Goal: Task Accomplishment & Management: Use online tool/utility

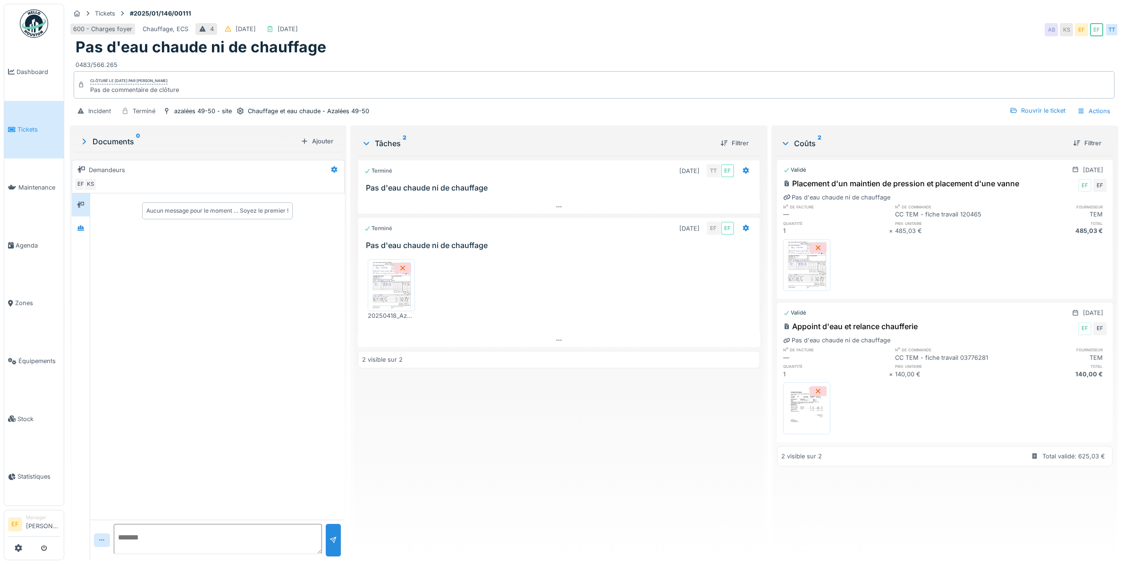
scroll to position [8, 0]
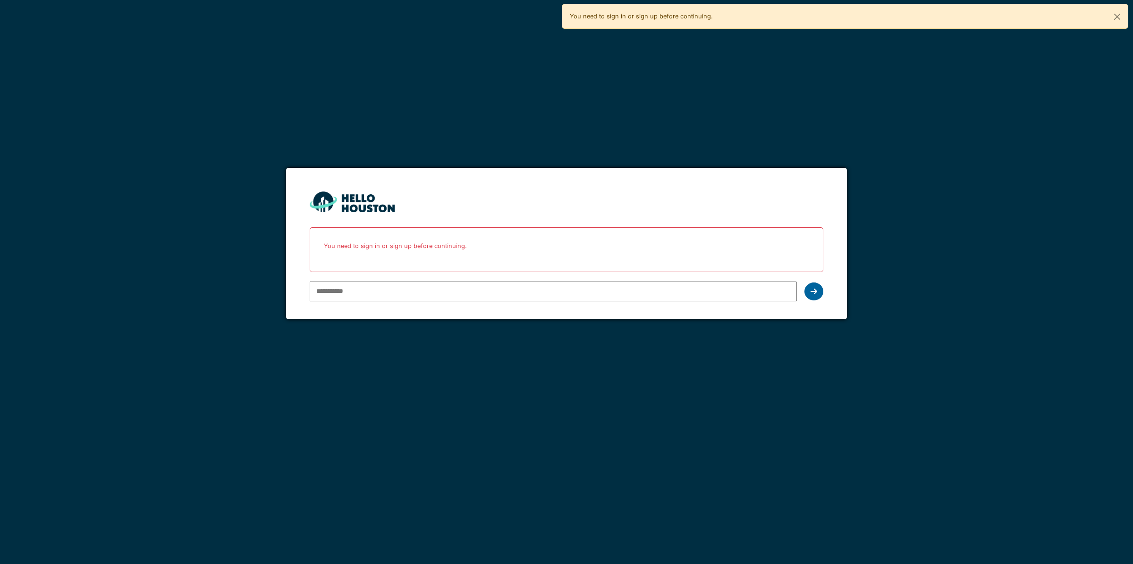
type input "**********"
click at [813, 286] on div at bounding box center [813, 292] width 19 height 18
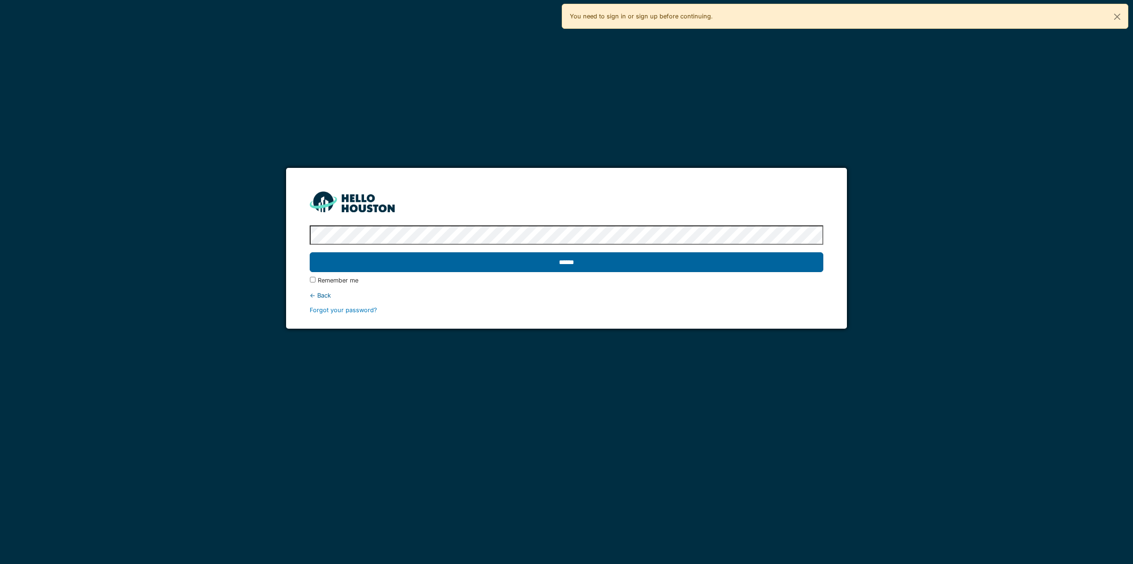
click at [571, 257] on input "******" at bounding box center [566, 262] width 513 height 20
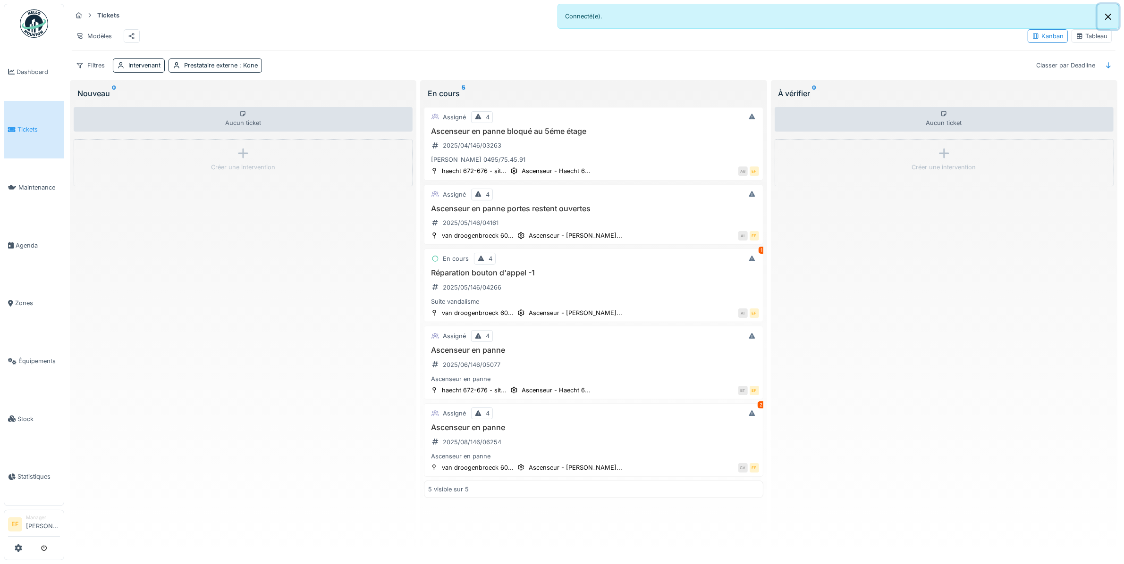
click at [1112, 17] on button "Close" at bounding box center [1107, 16] width 21 height 25
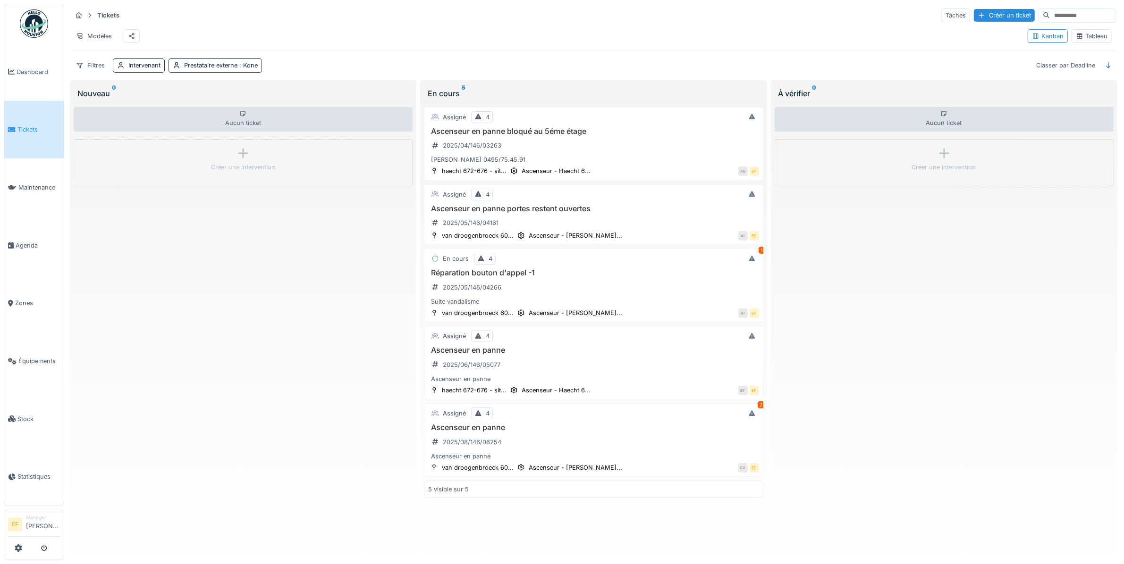
click at [1075, 41] on div "Tableau" at bounding box center [1091, 36] width 32 height 9
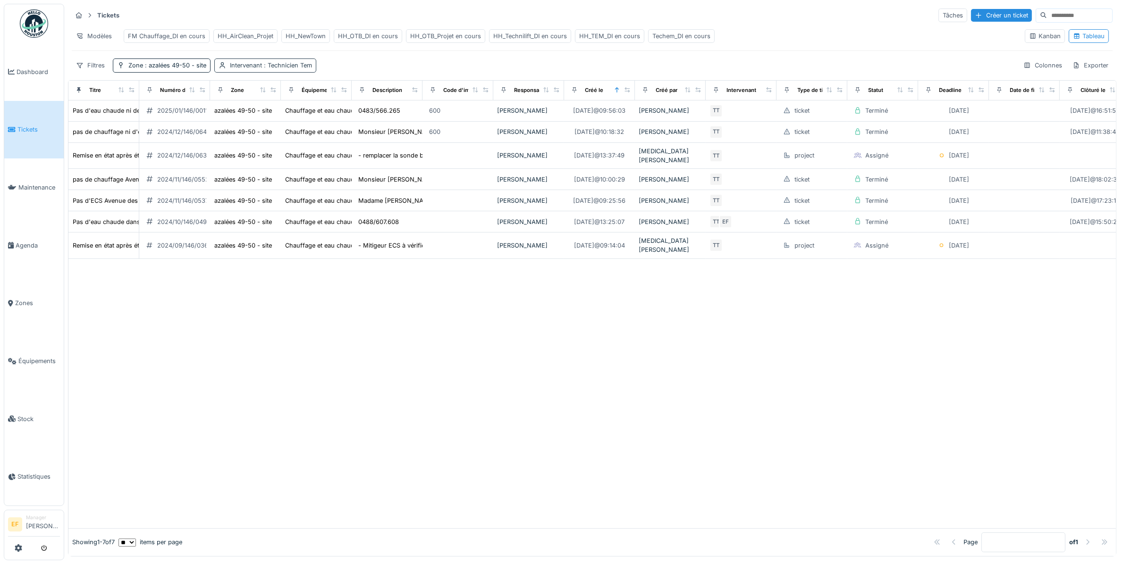
click at [286, 69] on span ": Technicien Tem" at bounding box center [287, 65] width 50 height 7
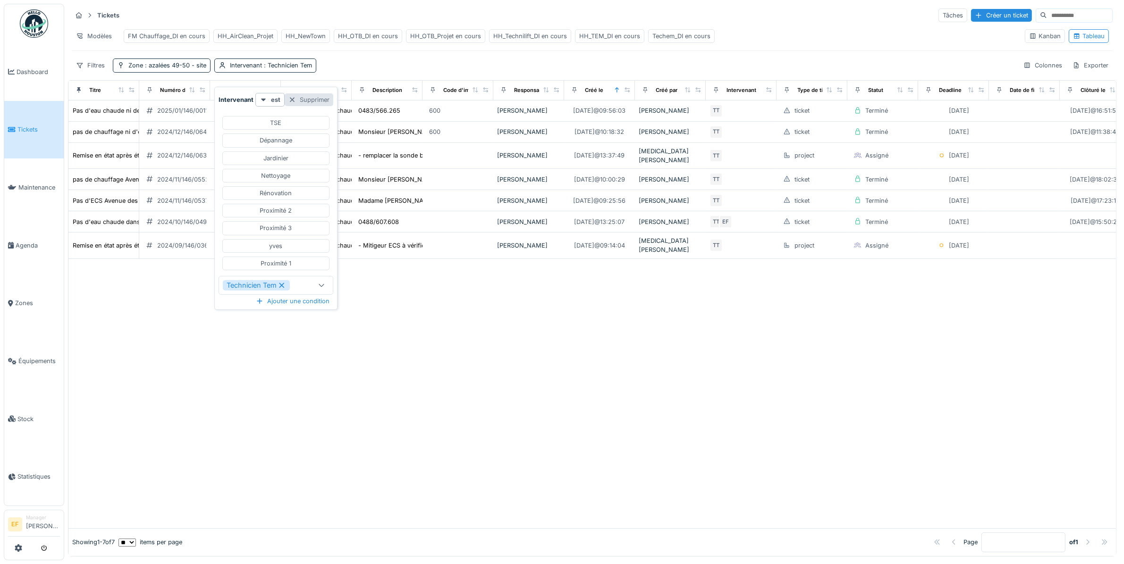
click at [304, 102] on div "Supprimer" at bounding box center [309, 99] width 49 height 13
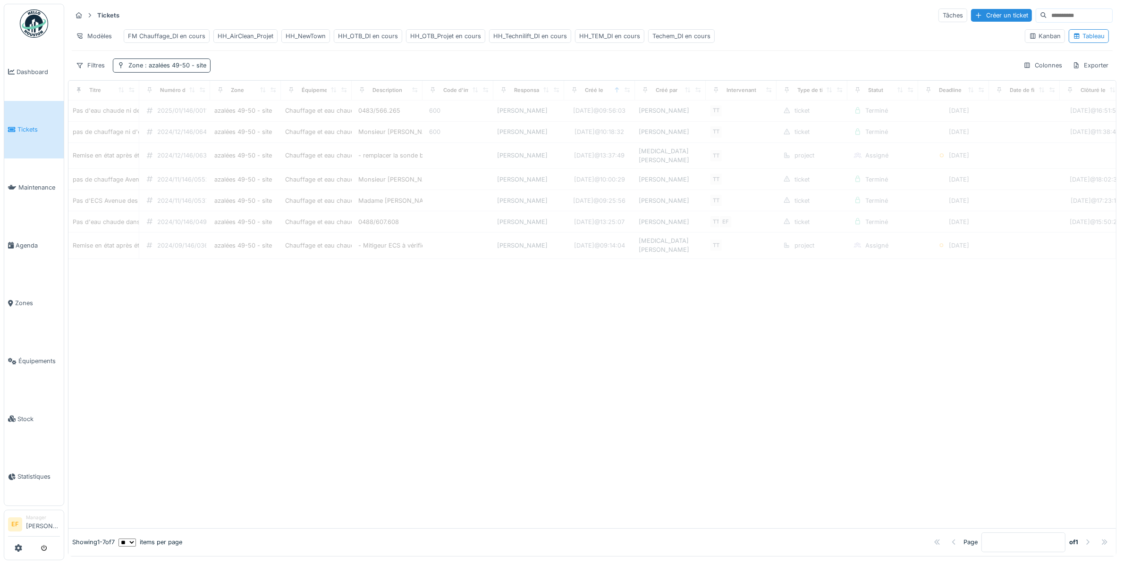
click at [167, 72] on div "Zone : azalées 49-50 - site" at bounding box center [162, 66] width 98 height 14
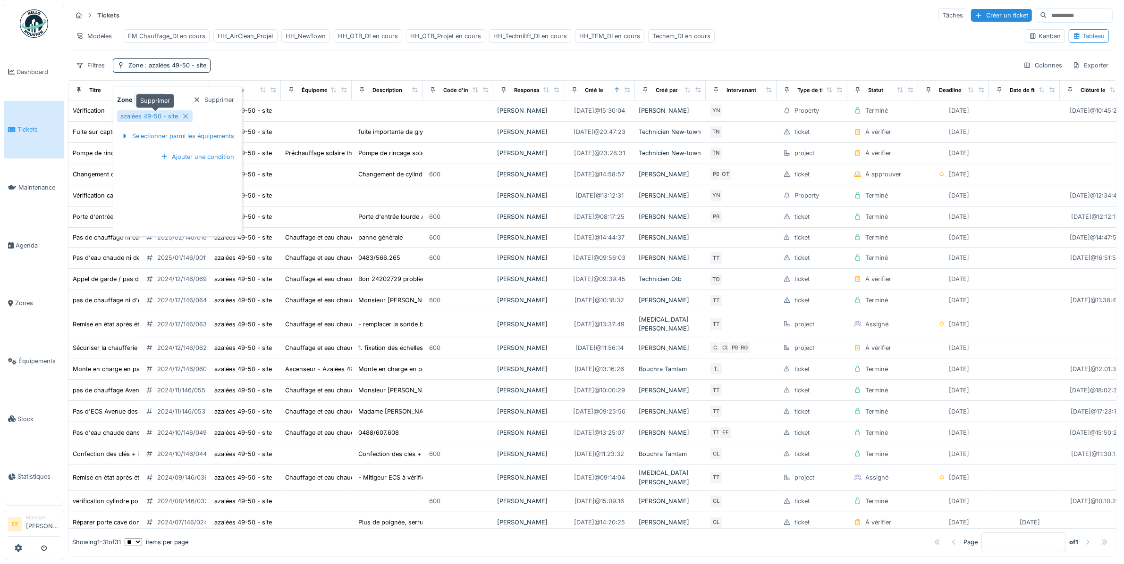
click at [184, 116] on icon at bounding box center [186, 116] width 8 height 6
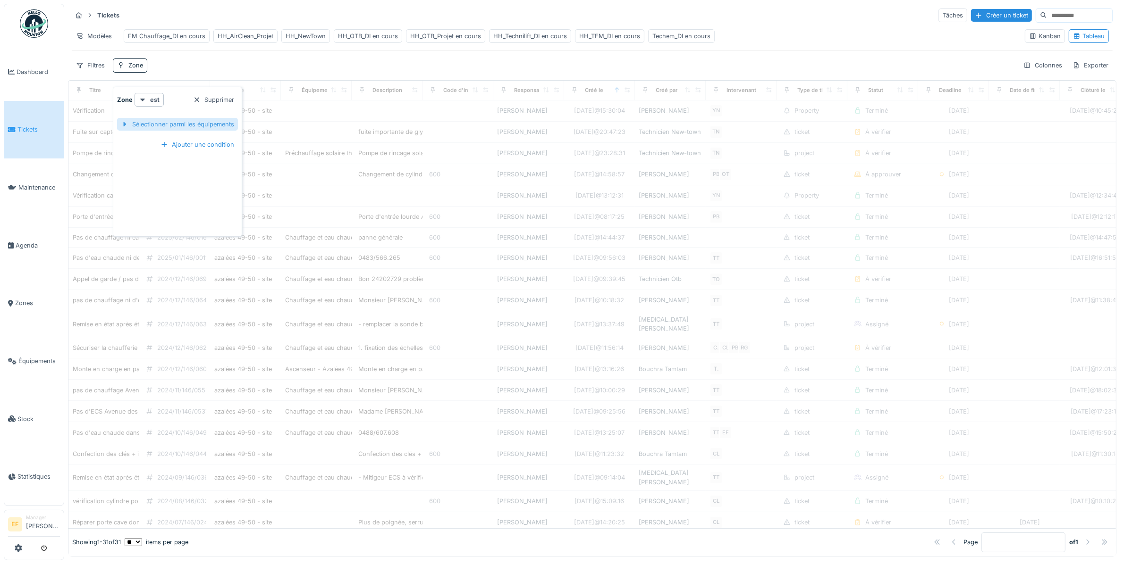
click at [192, 126] on div "Sélectionner parmi les équipements" at bounding box center [177, 124] width 121 height 13
click at [286, 122] on input "text" at bounding box center [287, 125] width 99 height 20
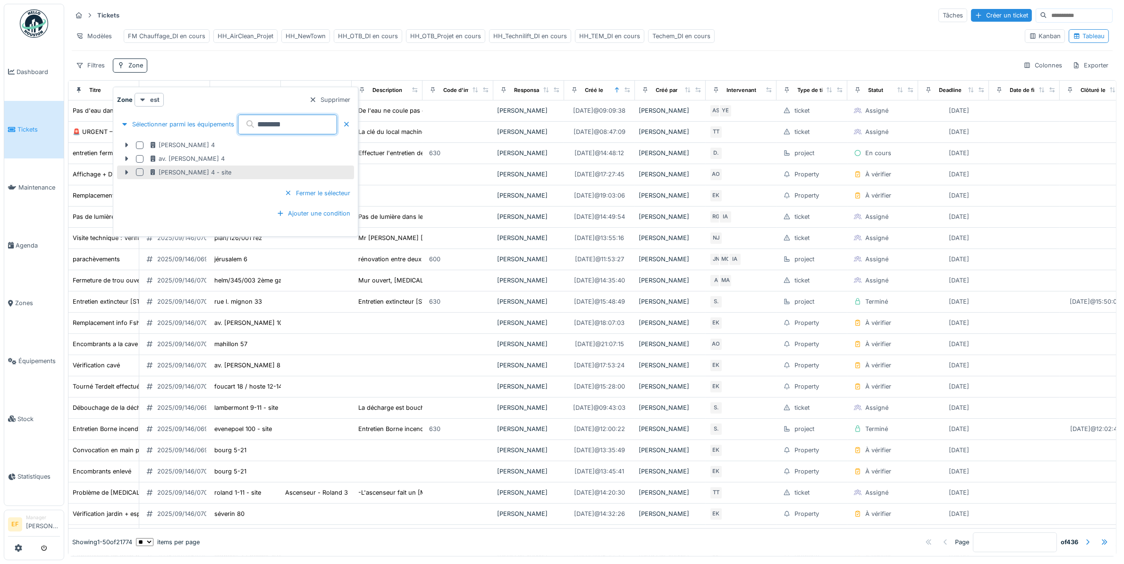
type input "********"
click at [138, 171] on div at bounding box center [140, 172] width 8 height 8
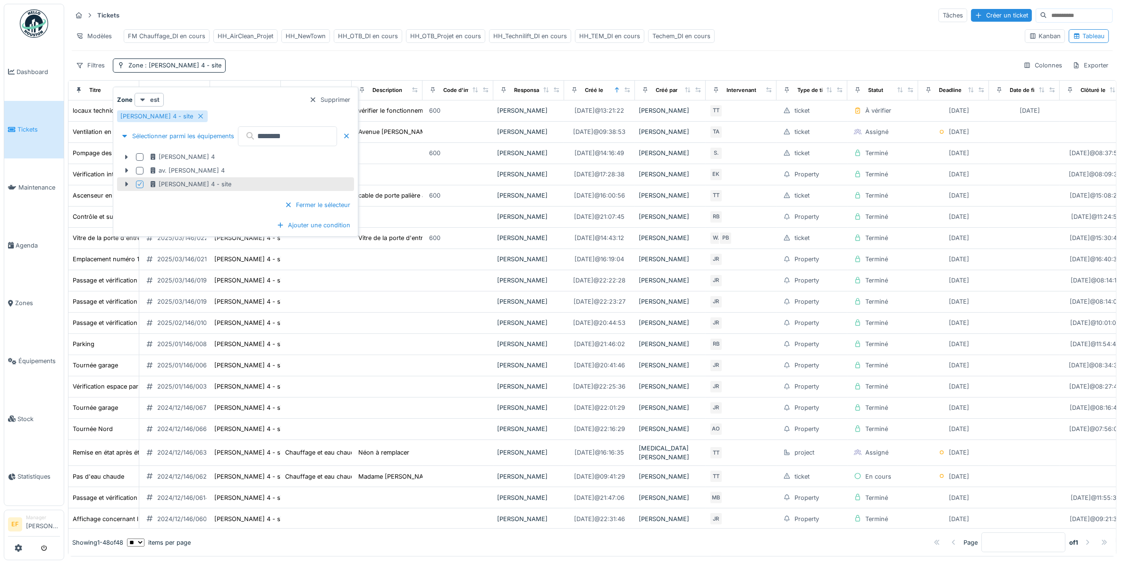
click at [454, 71] on div "Filtres Zone : thomas 4 - site Colonnes Exporter" at bounding box center [592, 66] width 1041 height 14
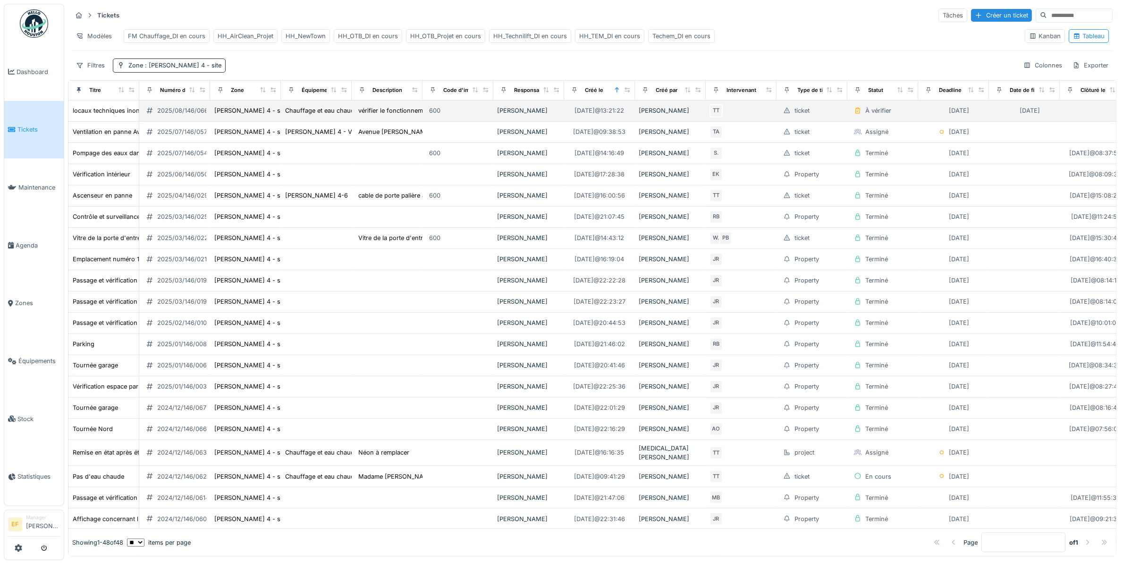
click at [187, 115] on div "2025/08/146/06669" at bounding box center [186, 110] width 59 height 9
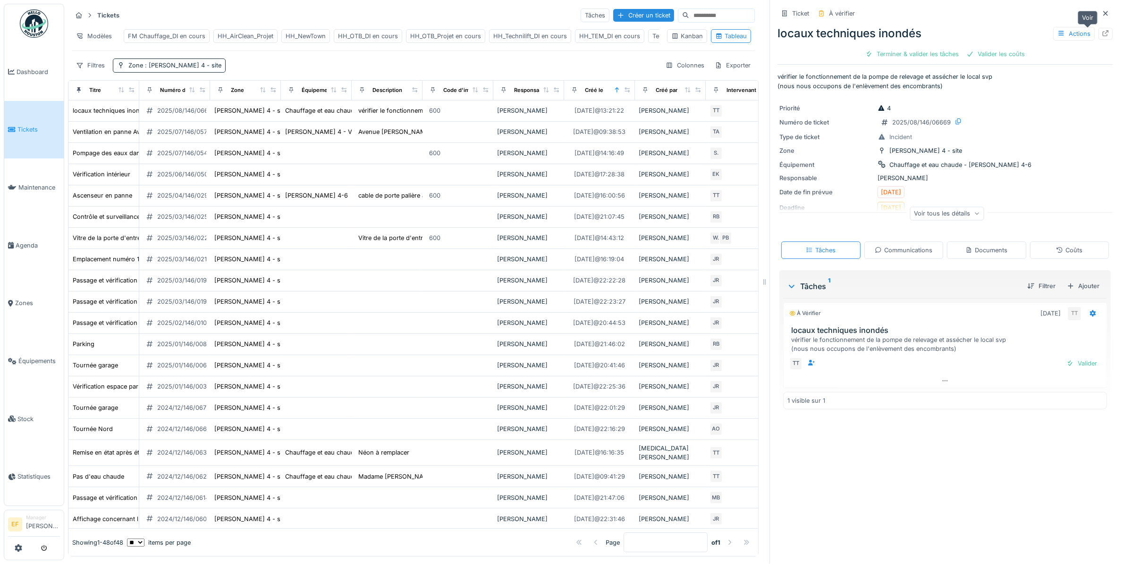
click at [1101, 34] on icon at bounding box center [1105, 33] width 8 height 6
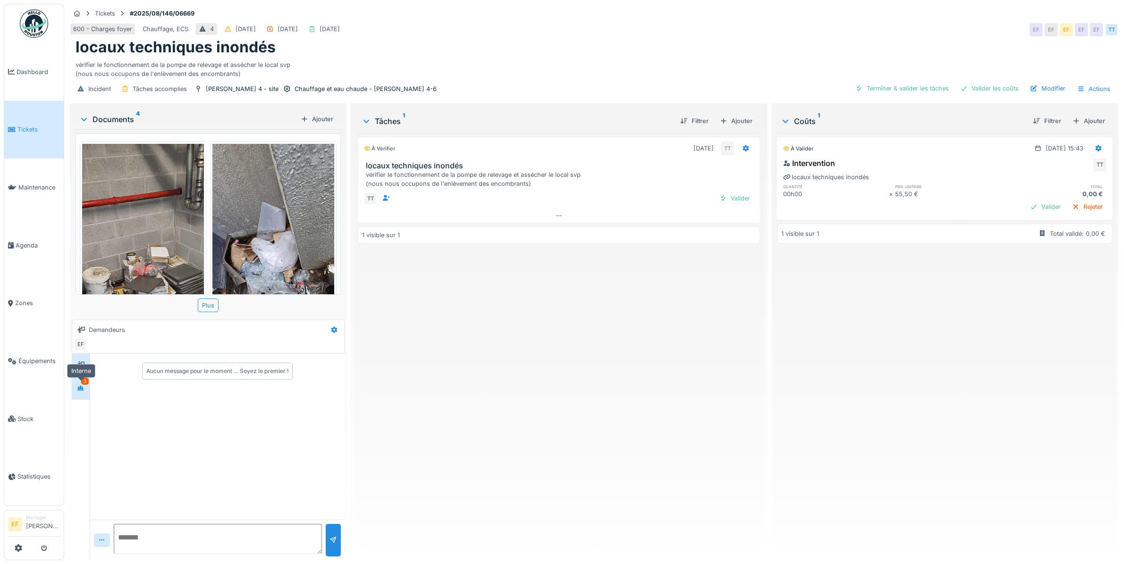
click at [81, 390] on icon at bounding box center [80, 388] width 7 height 5
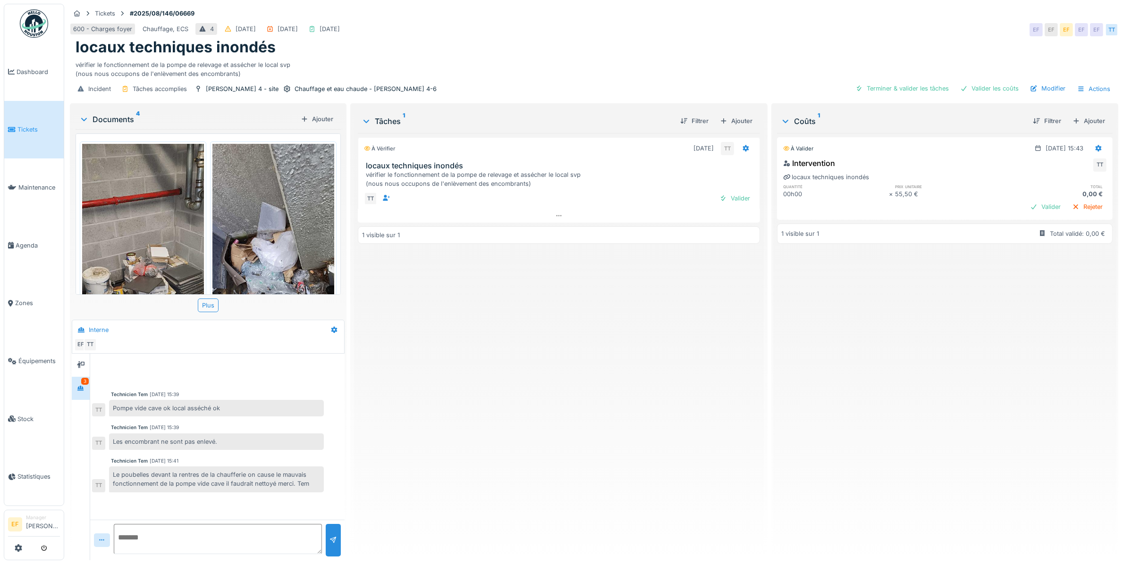
click at [475, 67] on div "vérifier le fonctionnement de la pompe de relevage et assécher le local svp (no…" at bounding box center [594, 68] width 1037 height 22
